Goal: Task Accomplishment & Management: Use online tool/utility

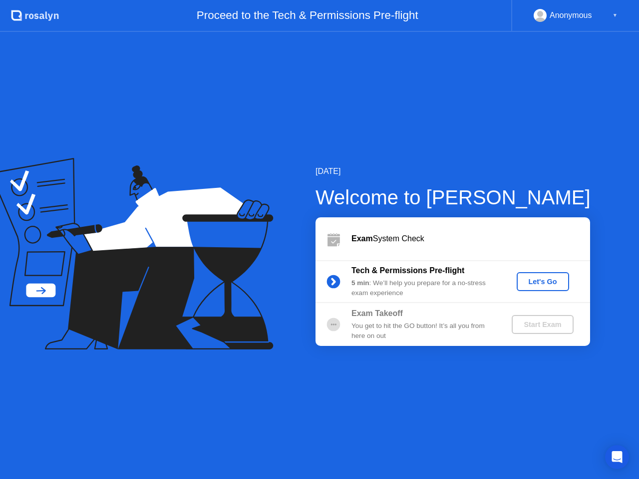
click at [527, 281] on div "Let's Go" at bounding box center [542, 282] width 44 height 8
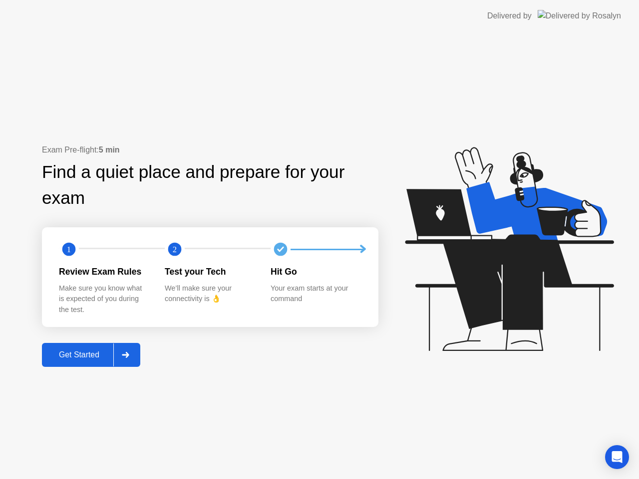
click at [95, 360] on div "Get Started" at bounding box center [79, 355] width 68 height 9
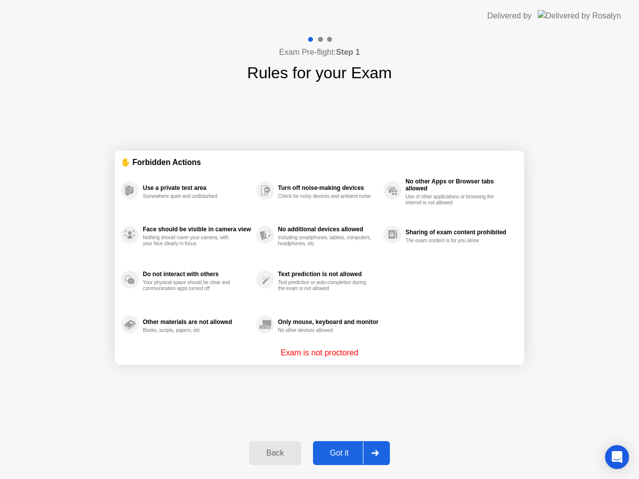
click at [355, 455] on div "Got it" at bounding box center [339, 453] width 47 height 9
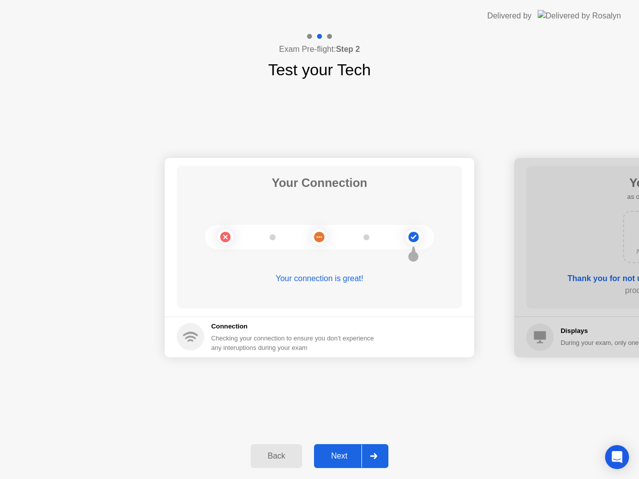
click at [357, 452] on div "Next" at bounding box center [339, 456] width 44 height 9
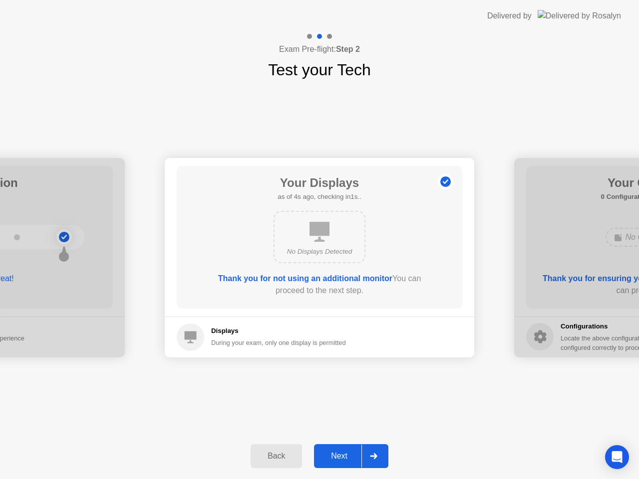
click at [356, 454] on div "Next" at bounding box center [339, 456] width 44 height 9
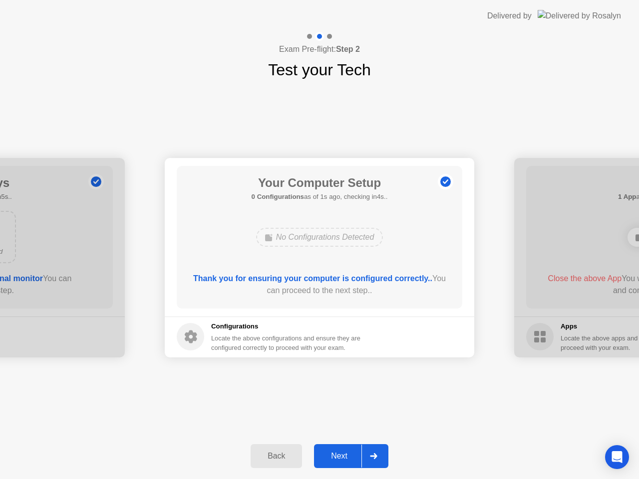
click at [355, 457] on div "Next" at bounding box center [339, 456] width 44 height 9
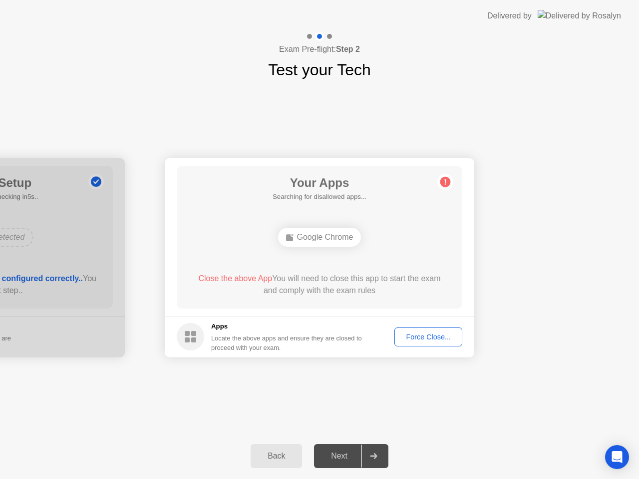
click at [411, 336] on div "Force Close..." at bounding box center [428, 337] width 61 height 8
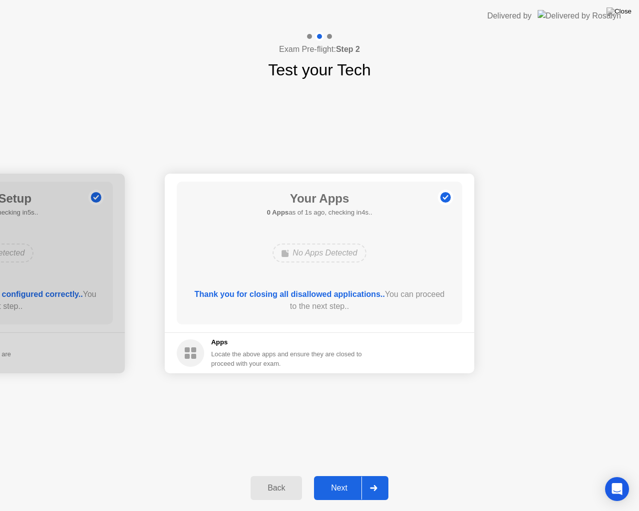
click at [352, 479] on div "Next" at bounding box center [339, 487] width 44 height 9
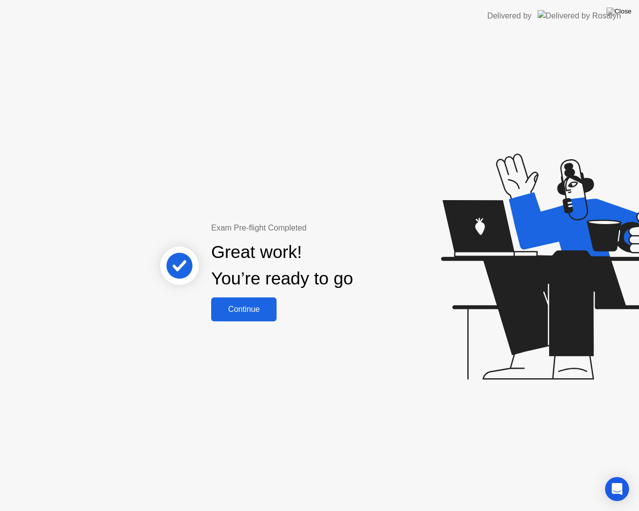
click at [244, 311] on div "Continue" at bounding box center [243, 309] width 59 height 9
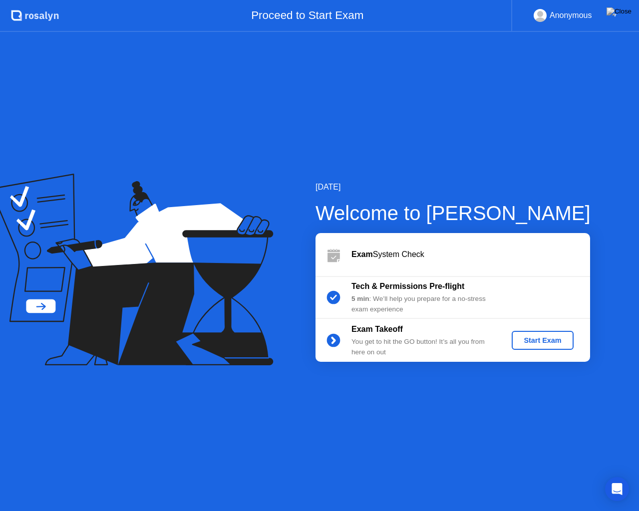
click at [528, 339] on div "Start Exam" at bounding box center [541, 340] width 53 height 8
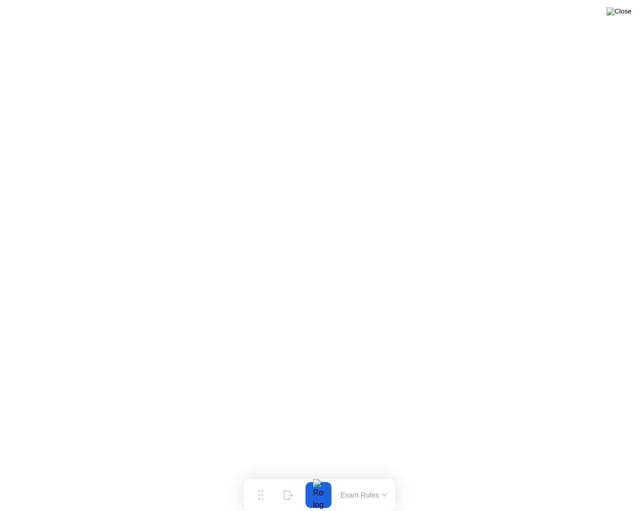
click at [623, 11] on img at bounding box center [618, 11] width 25 height 8
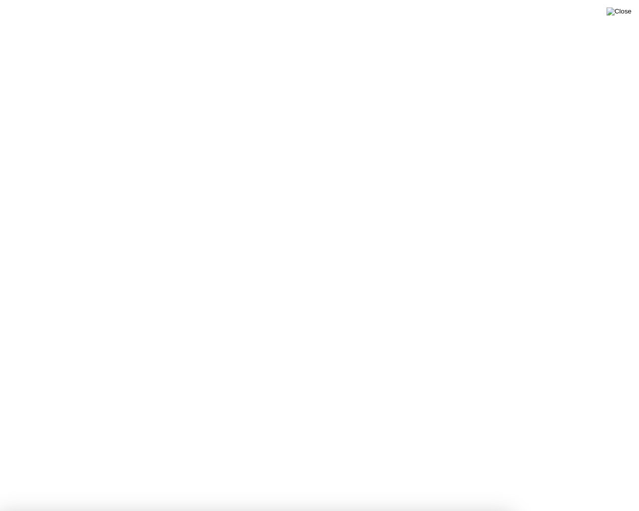
click at [623, 12] on img at bounding box center [618, 11] width 25 height 8
